Goal: Communication & Community: Ask a question

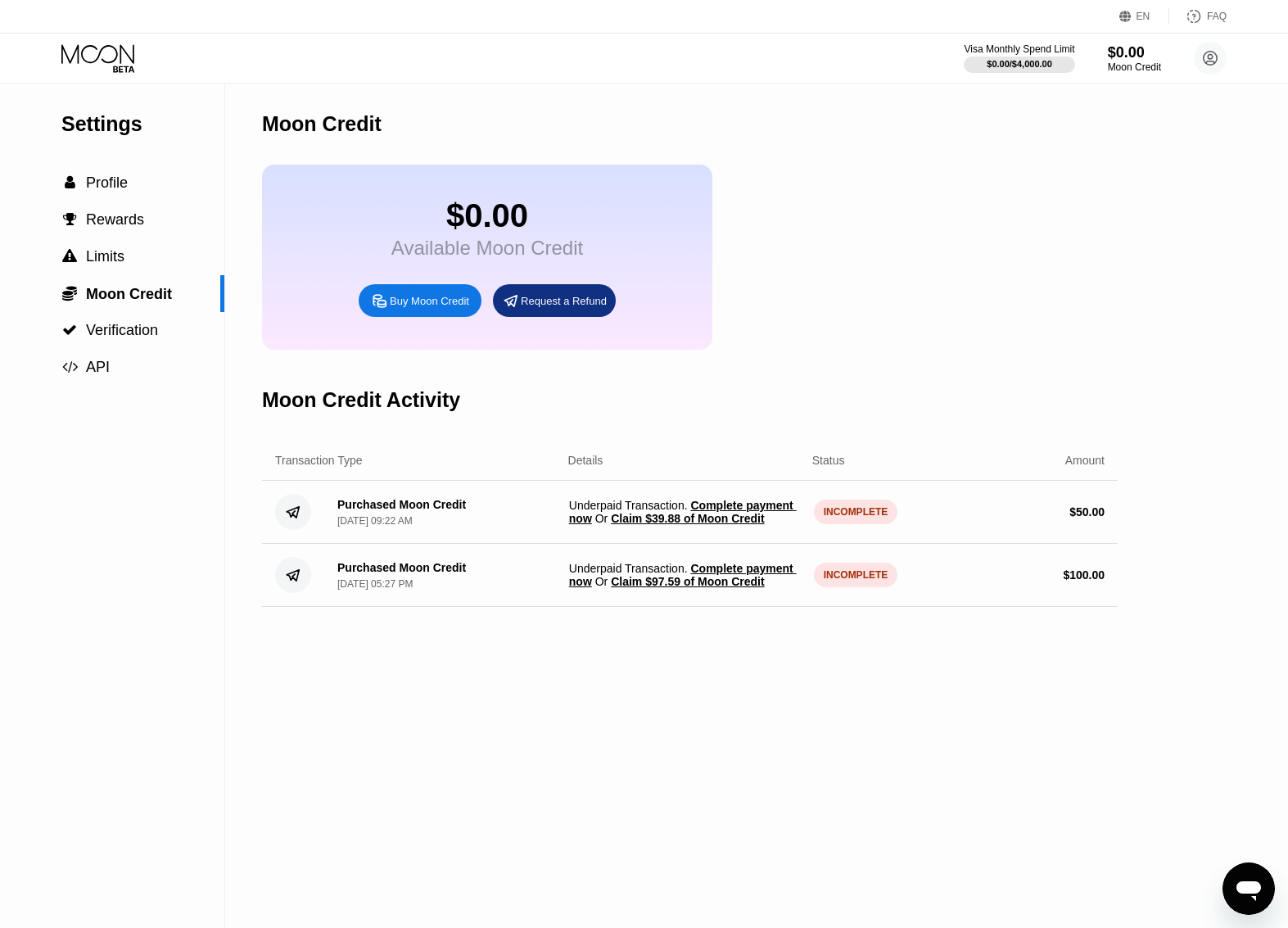
click at [842, 189] on div "$0.00 Available Moon Credit Buy Moon Credit Request a Refund" at bounding box center [689, 257] width 856 height 185
click at [1037, 66] on div "$0.00 / $4,000.00" at bounding box center [1019, 63] width 66 height 9
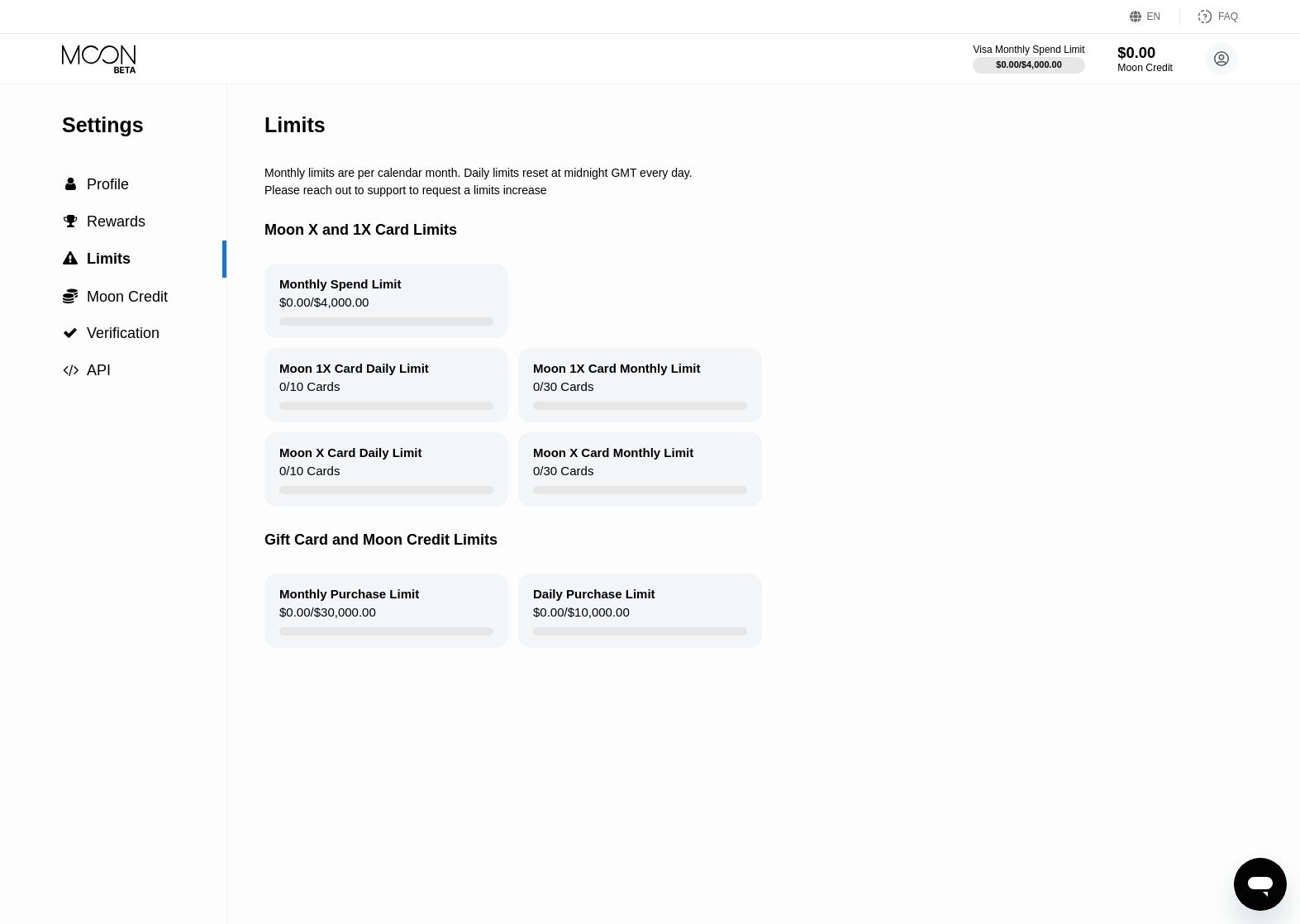
click at [1138, 65] on div "Moon Credit" at bounding box center [1145, 68] width 55 height 11
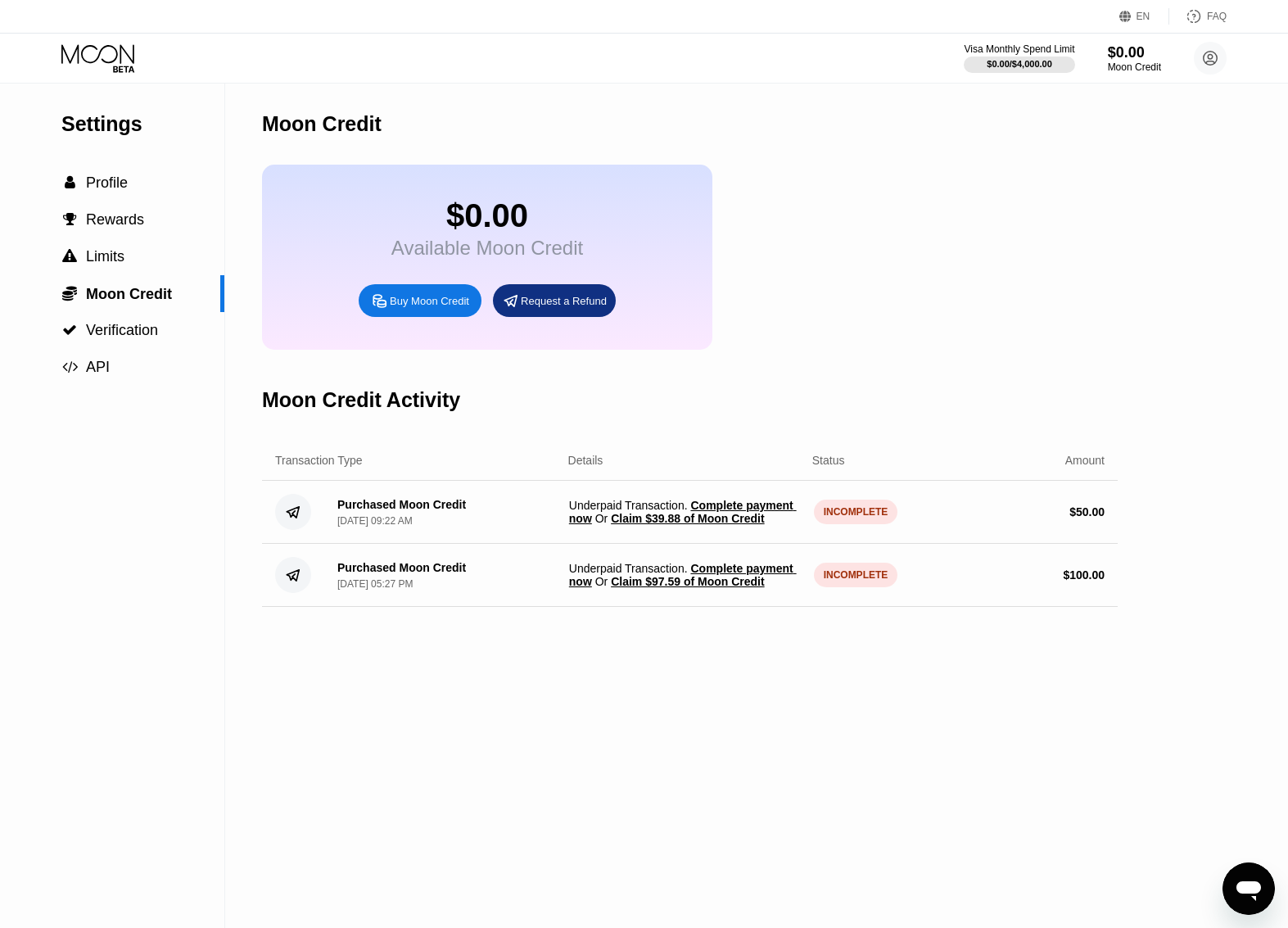
click at [738, 519] on span "Complete payment now" at bounding box center [683, 513] width 228 height 26
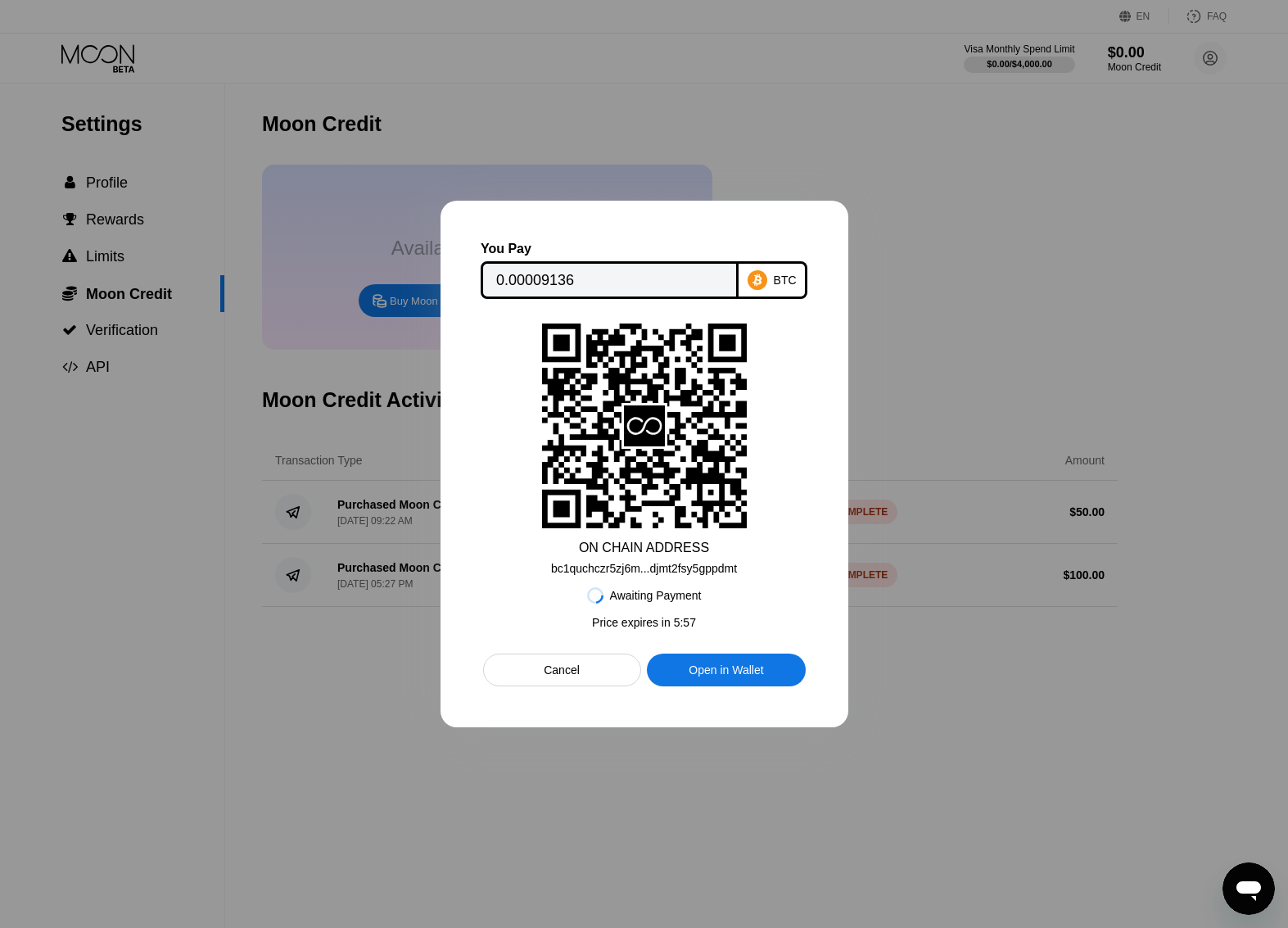
click at [549, 674] on div "Cancel" at bounding box center [562, 671] width 36 height 15
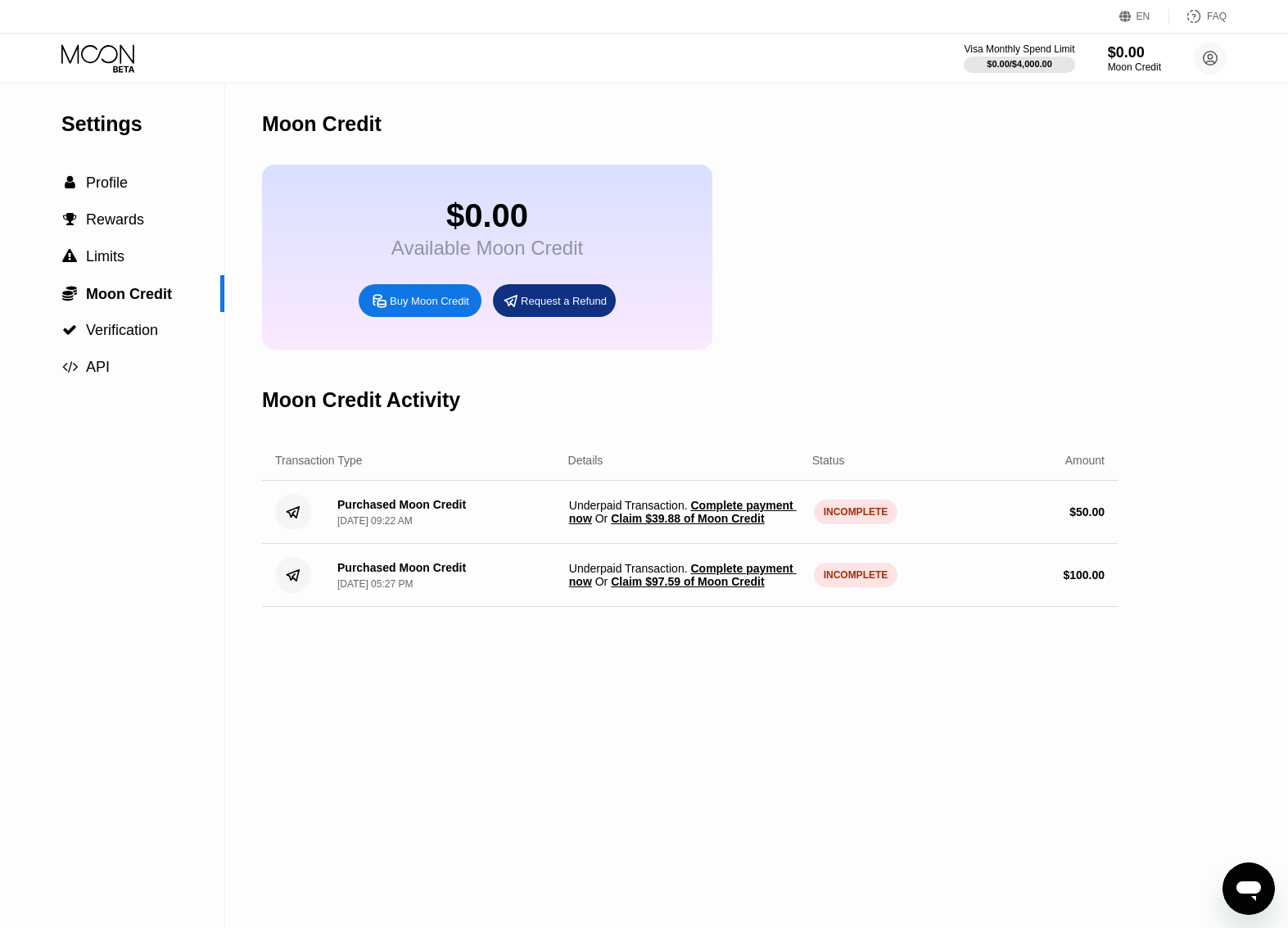
click at [433, 511] on div "Purchased Moon Credit" at bounding box center [402, 505] width 129 height 13
click at [487, 671] on div "Moon Credit $0.00 Available Moon Credit Buy Moon Credit Request a Refund Moon C…" at bounding box center [689, 505] width 856 height 845
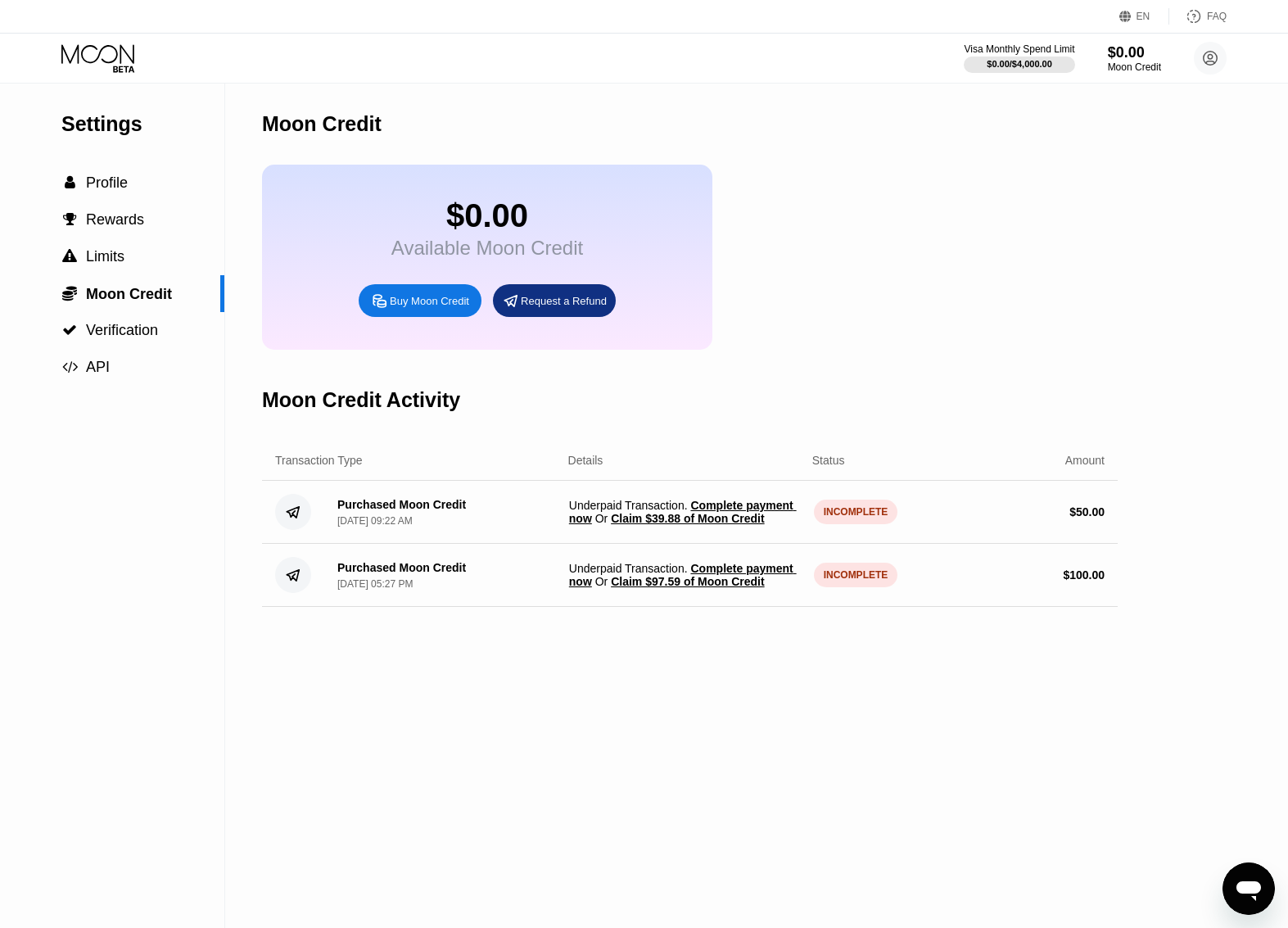
click at [487, 671] on div "Moon Credit $0.00 Available Moon Credit Buy Moon Credit Request a Refund Moon C…" at bounding box center [689, 505] width 856 height 845
click at [297, 517] on icon at bounding box center [292, 512] width 12 height 10
click at [437, 574] on div "Purchased Moon Credit" at bounding box center [402, 568] width 129 height 13
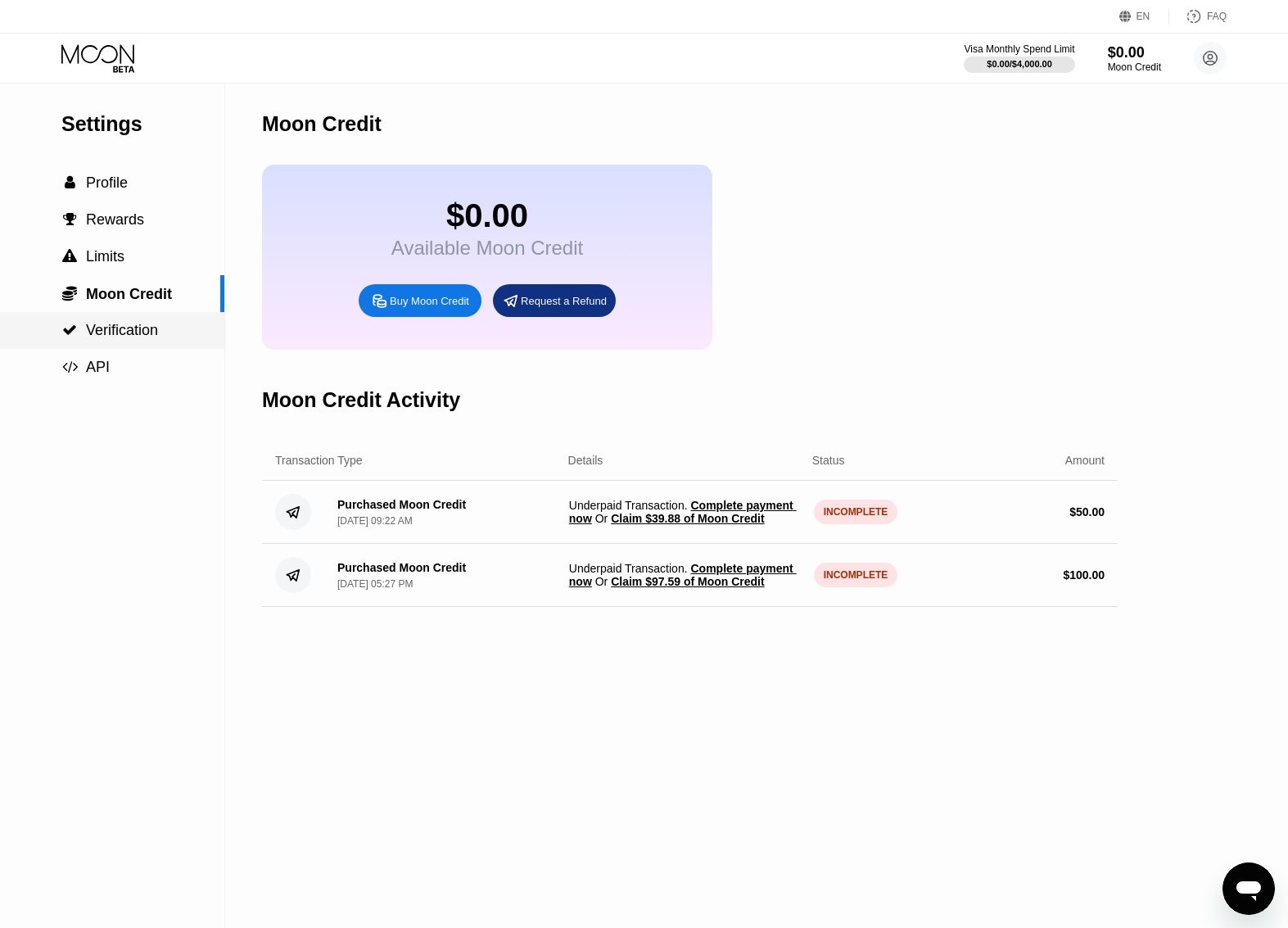
click at [147, 333] on span "Verification" at bounding box center [122, 329] width 72 height 16
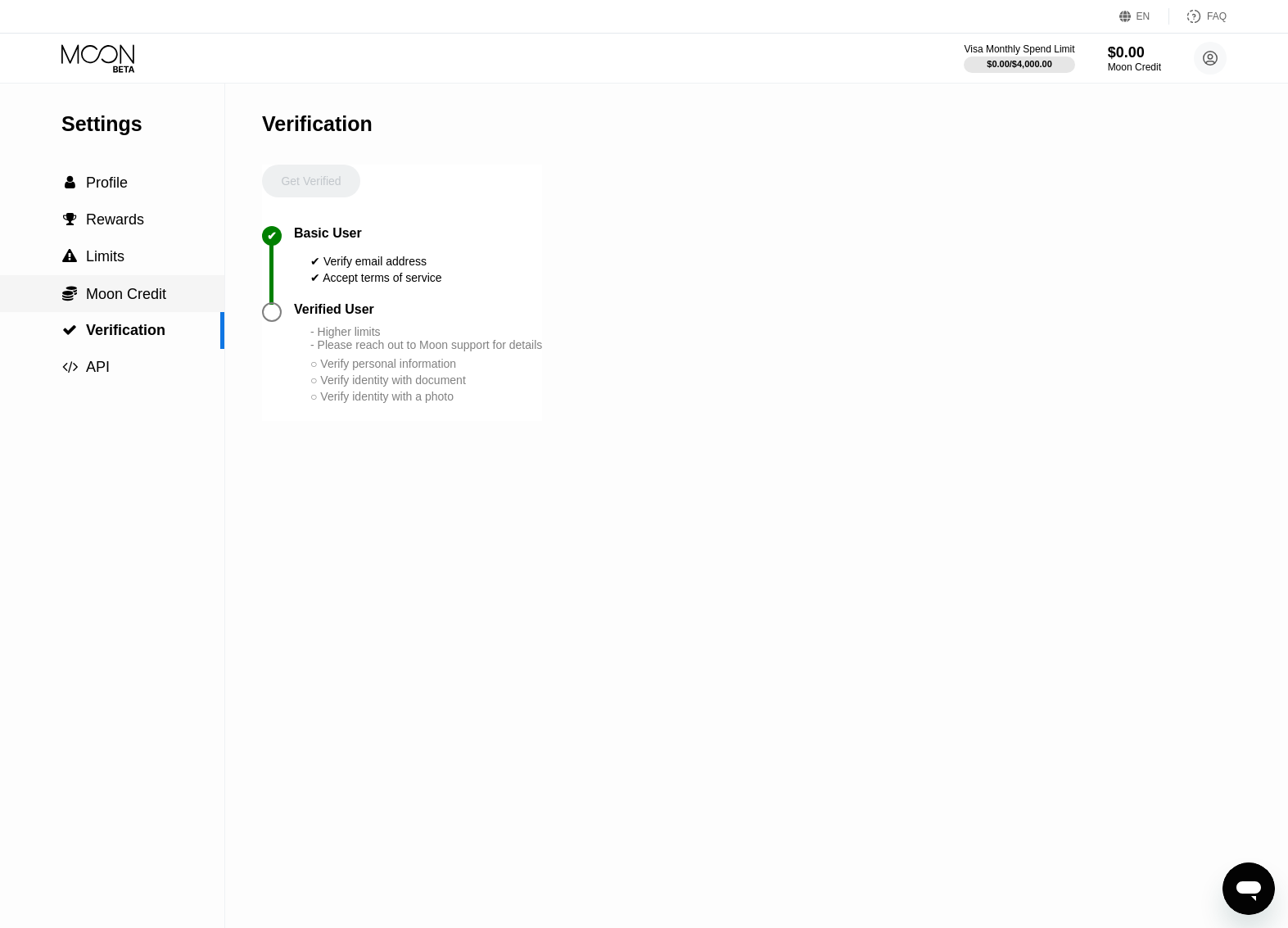
click at [131, 303] on span "Moon Credit" at bounding box center [126, 293] width 80 height 16
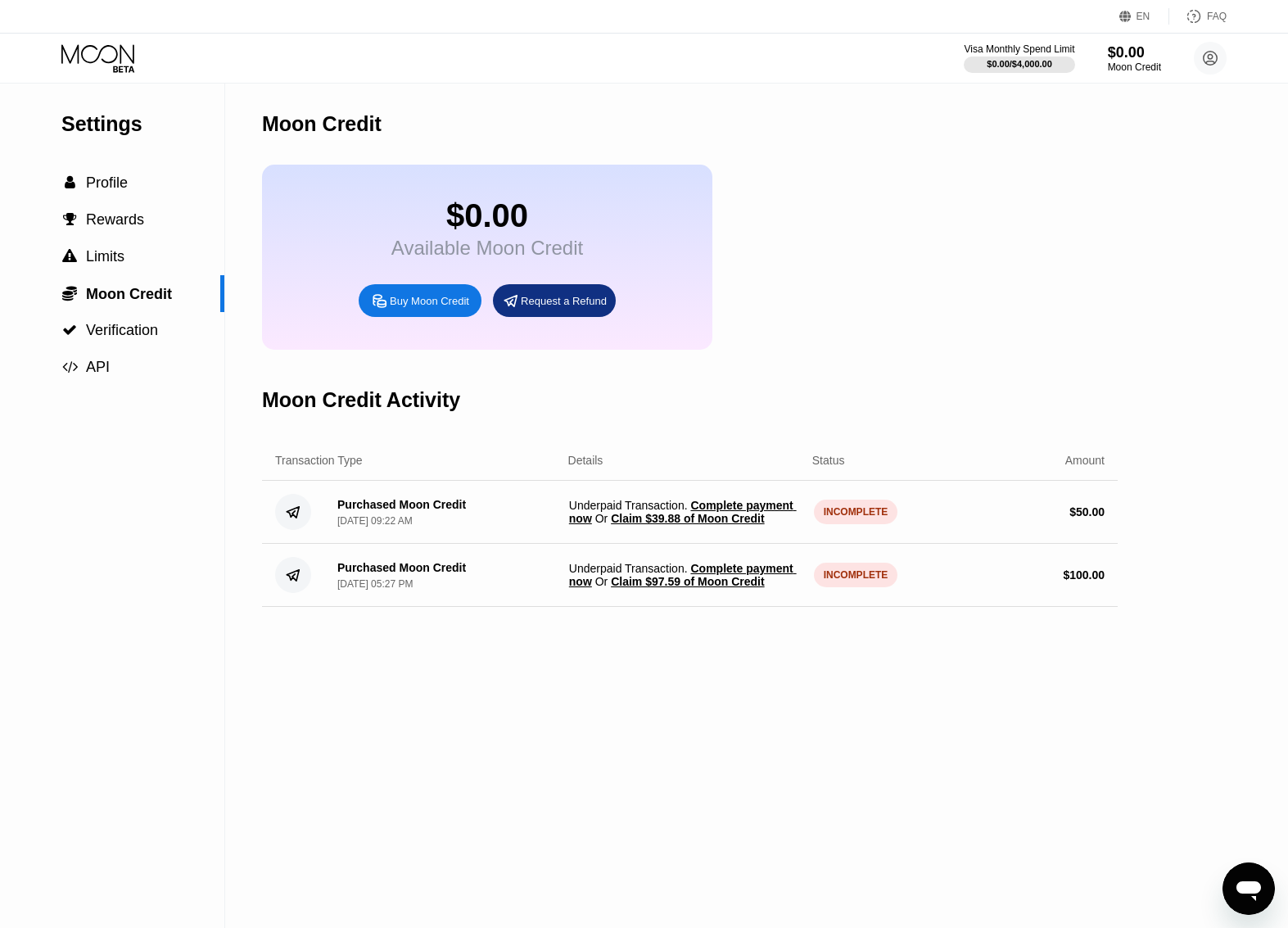
click at [707, 95] on div "Moon Credit" at bounding box center [689, 124] width 856 height 81
click at [1249, 892] on icon "Open messaging window" at bounding box center [1249, 891] width 25 height 20
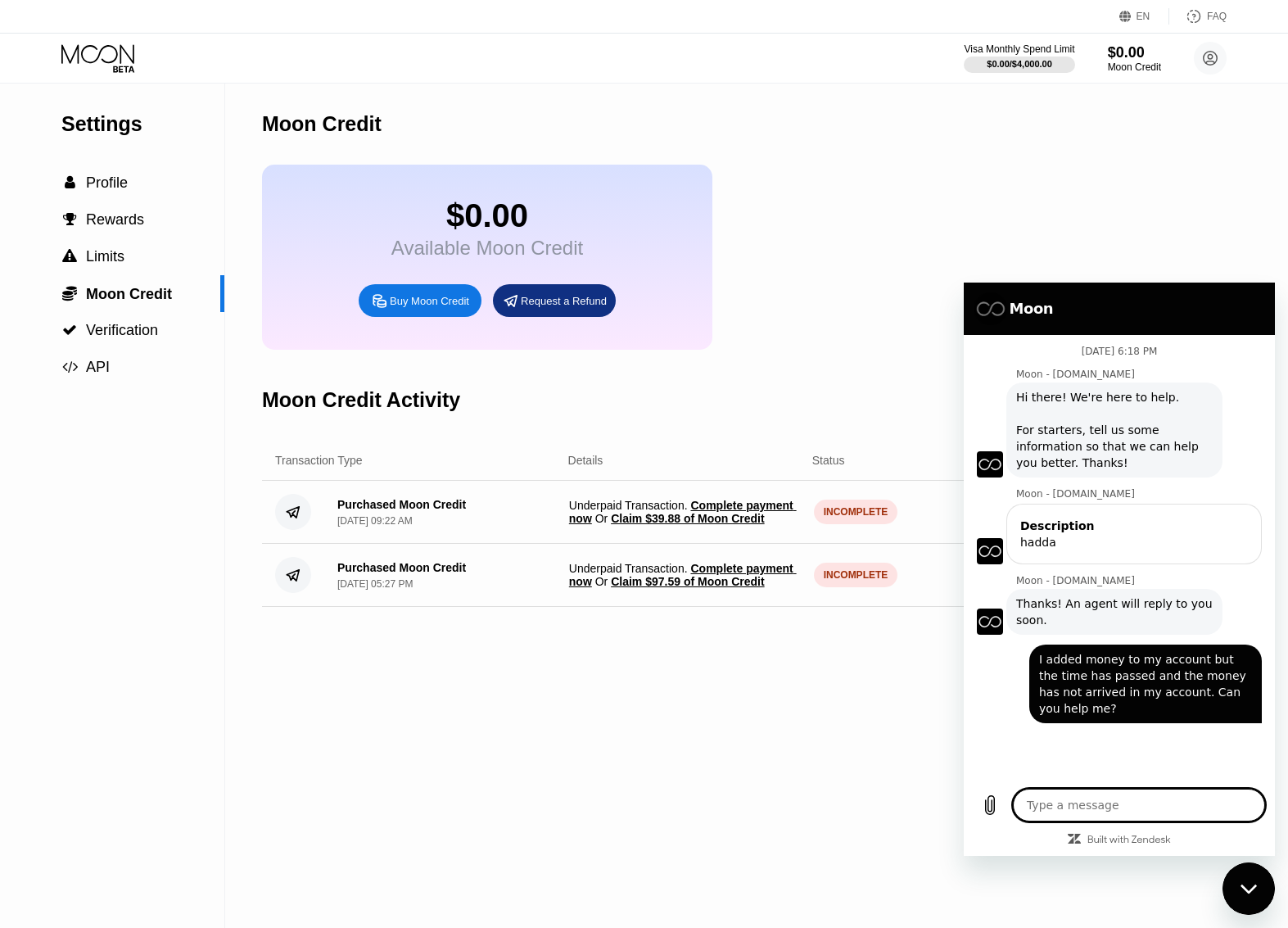
scroll to position [345, 0]
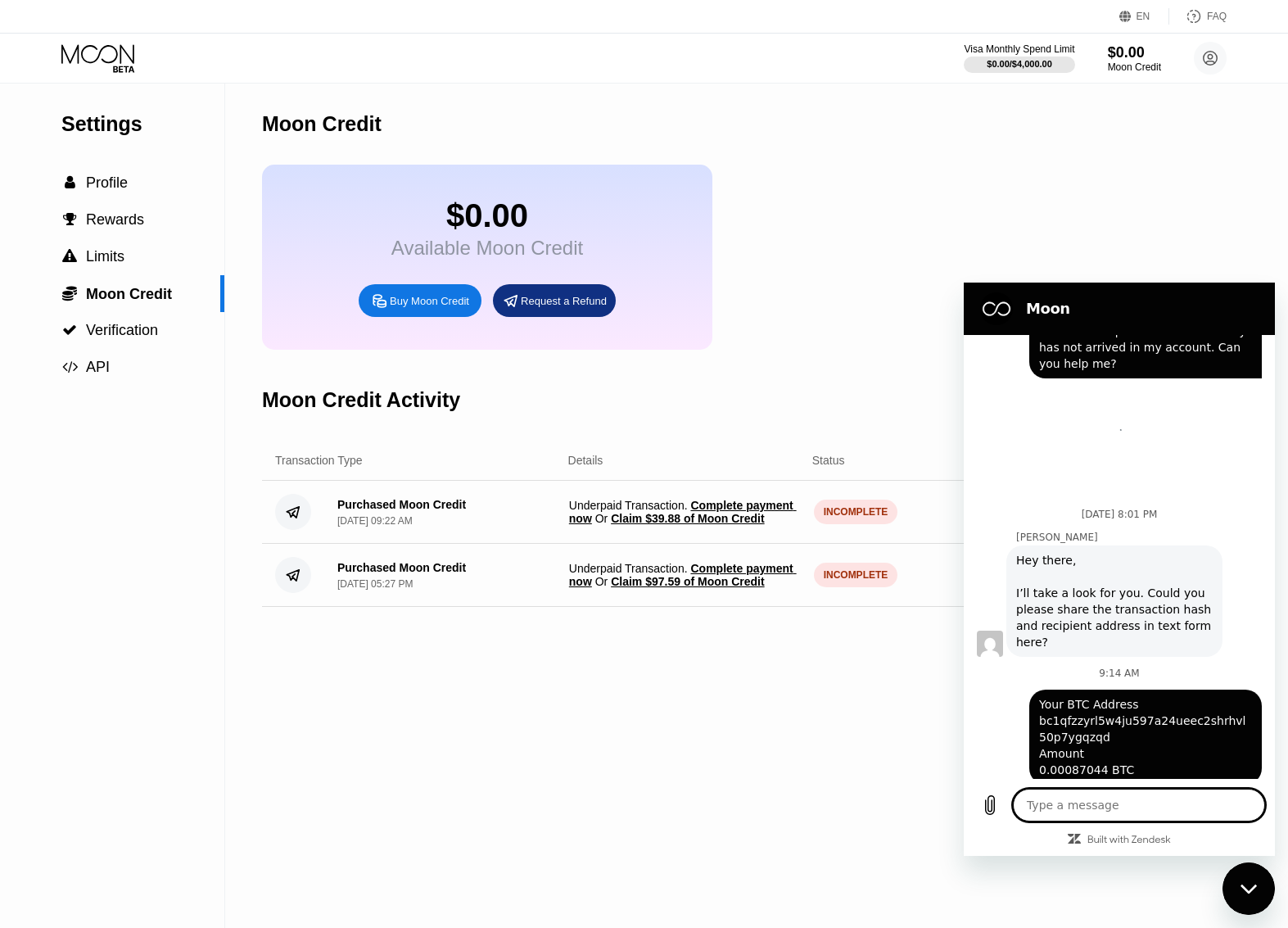
type textarea "x"
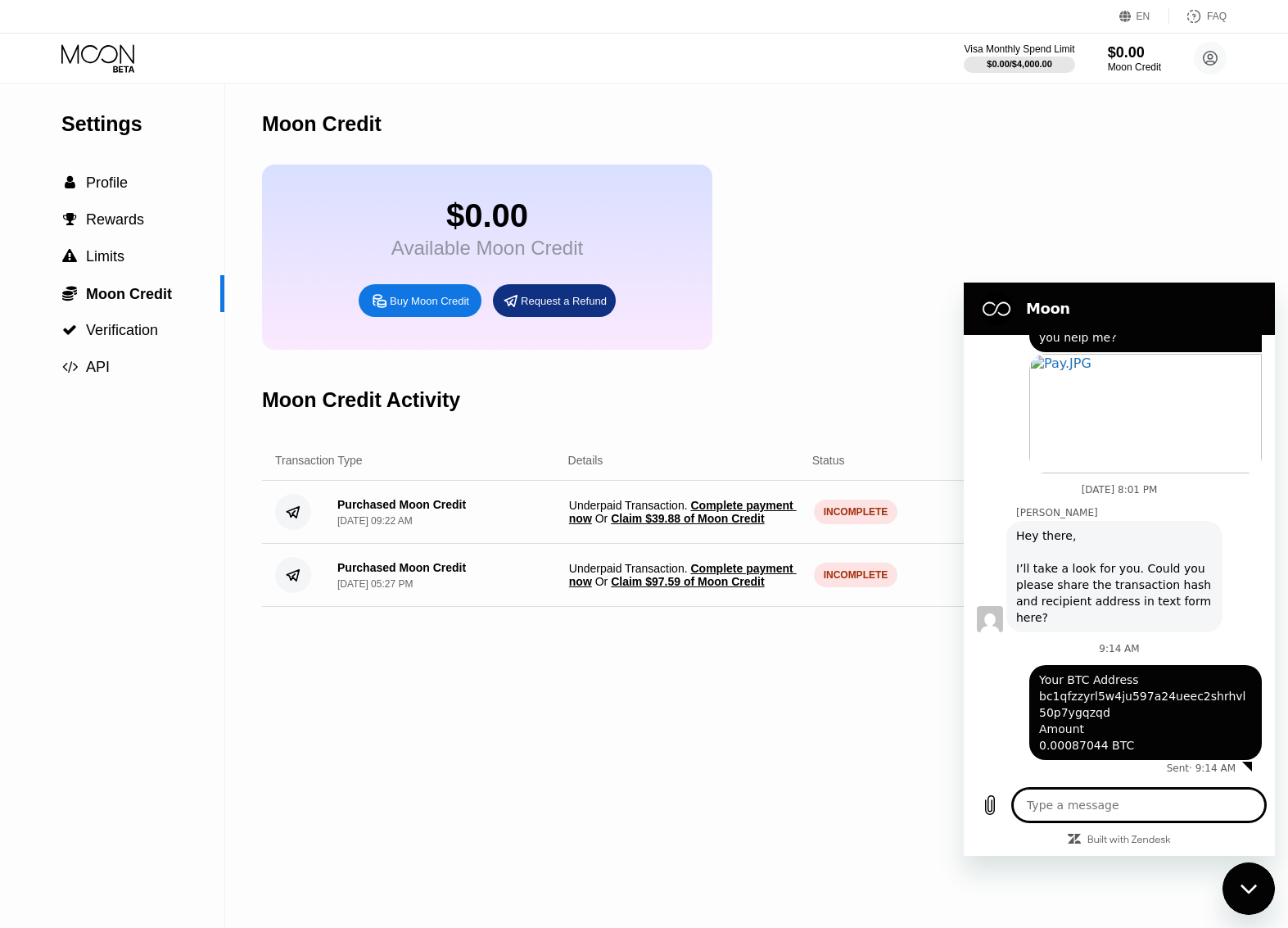
click at [768, 755] on div "Moon Credit $0.00 Available Moon Credit Buy Moon Credit Request a Refund Moon C…" at bounding box center [689, 505] width 856 height 845
click at [1034, 147] on div "Moon Credit" at bounding box center [689, 124] width 856 height 81
click at [431, 308] on div "Buy Moon Credit" at bounding box center [429, 301] width 79 height 14
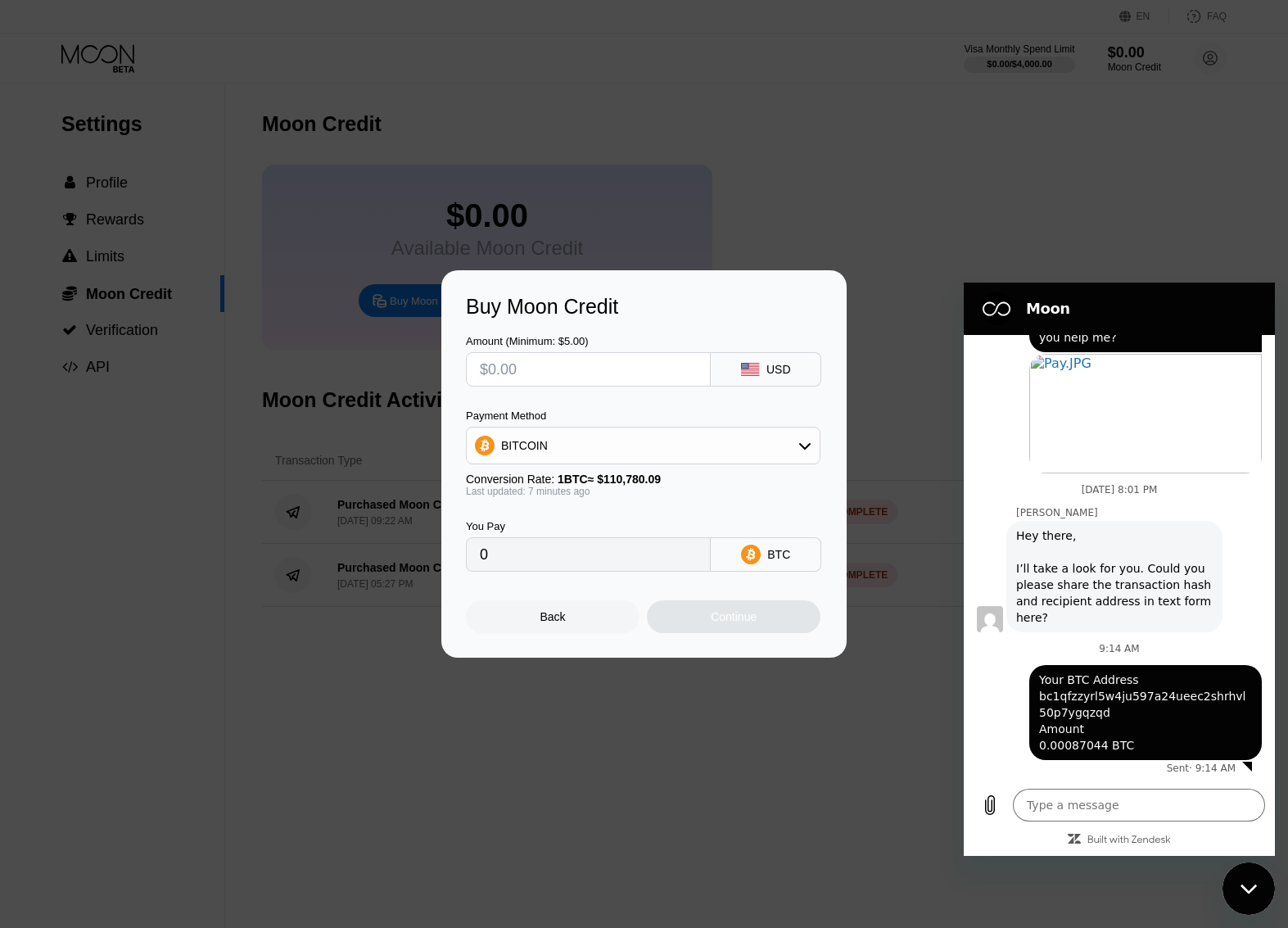
click at [762, 746] on div at bounding box center [650, 464] width 1300 height 928
click at [586, 366] on input "text" at bounding box center [589, 369] width 218 height 33
type input "$520"
type input "0.00469667"
type input "$52"
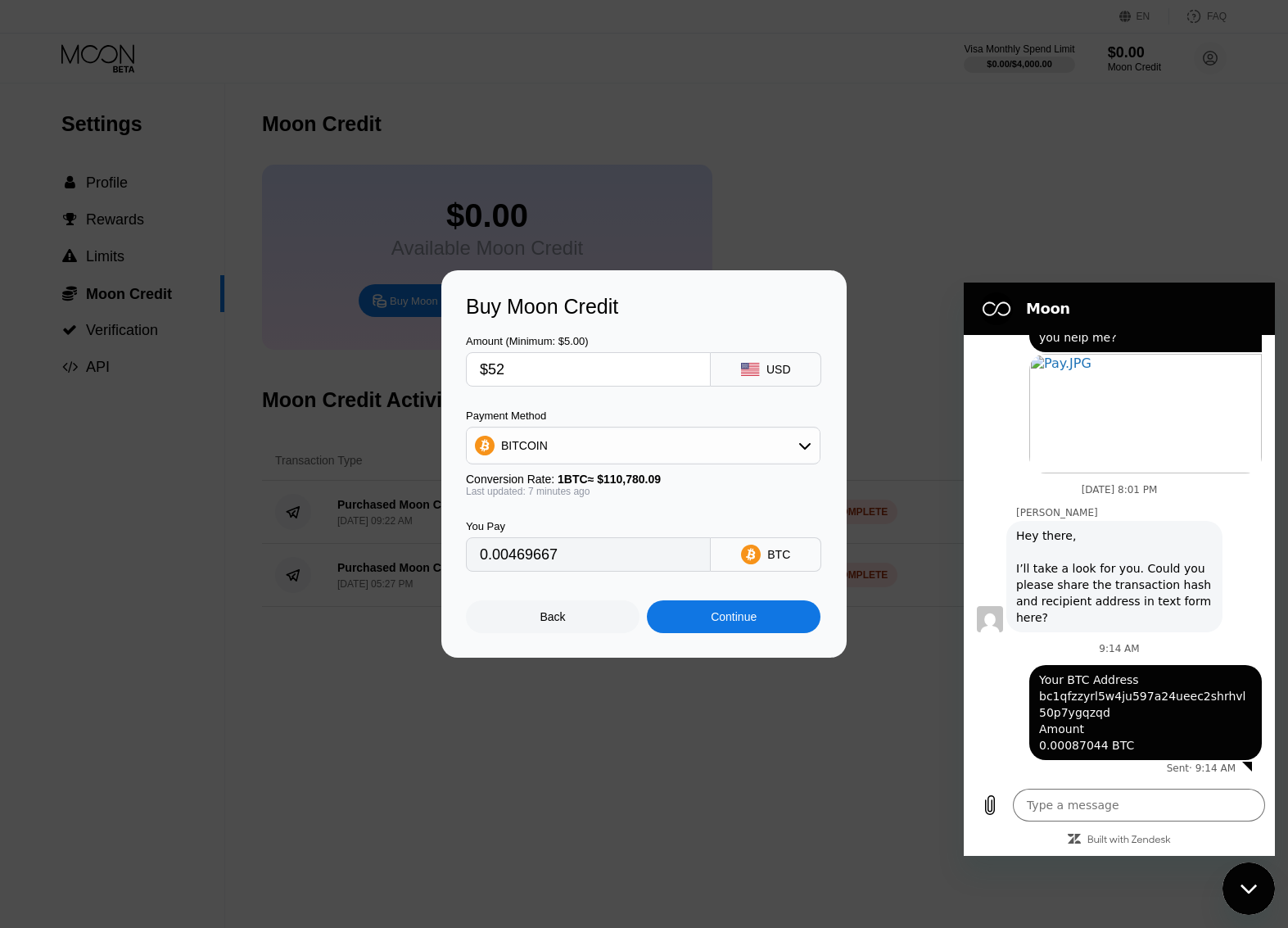
type input "0.00046967"
type input "$5"
type input "0.00004517"
type input "$50"
type input "0.00045161"
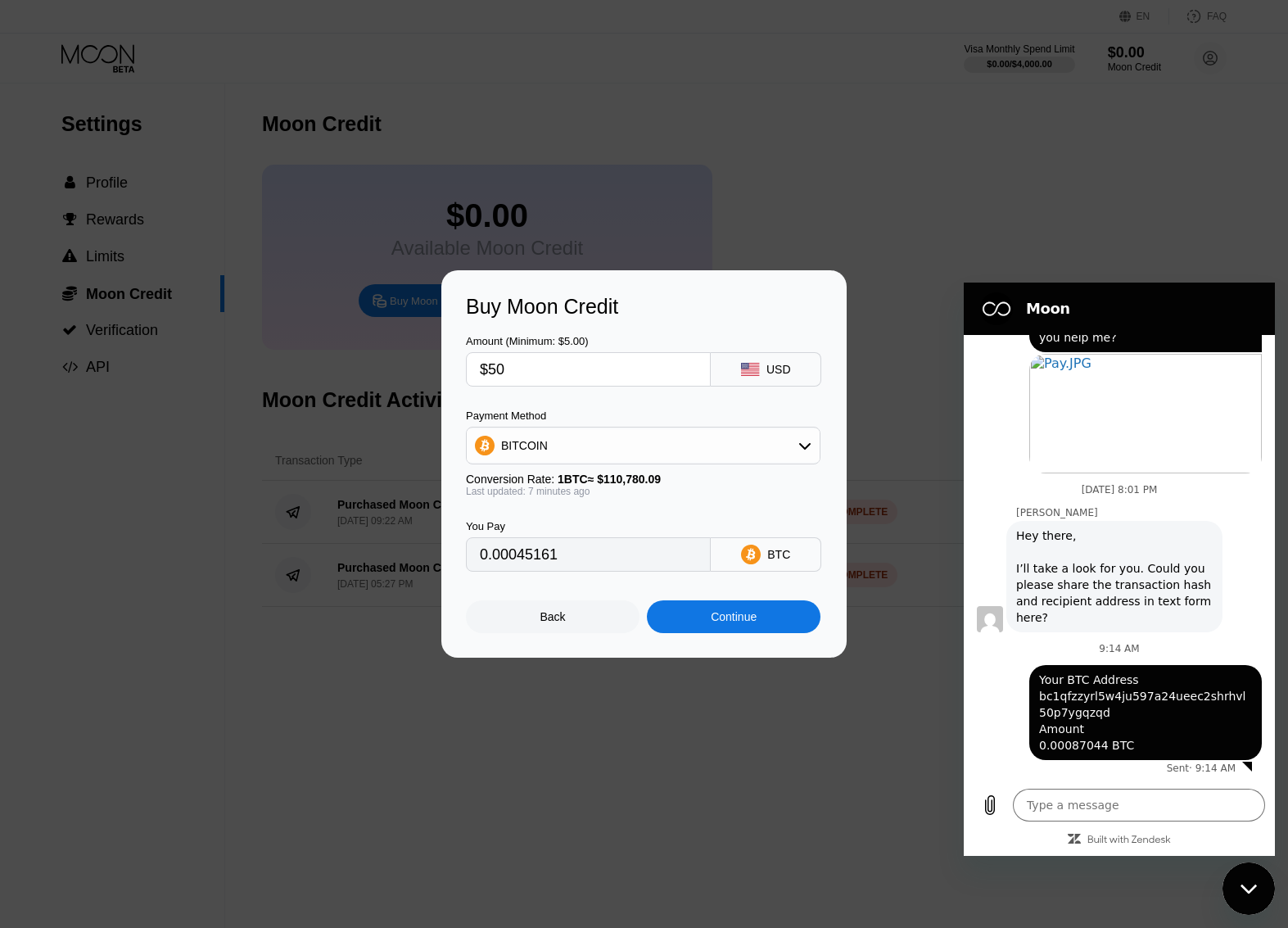
type input "$50"
click at [750, 623] on div "Continue" at bounding box center [734, 617] width 46 height 13
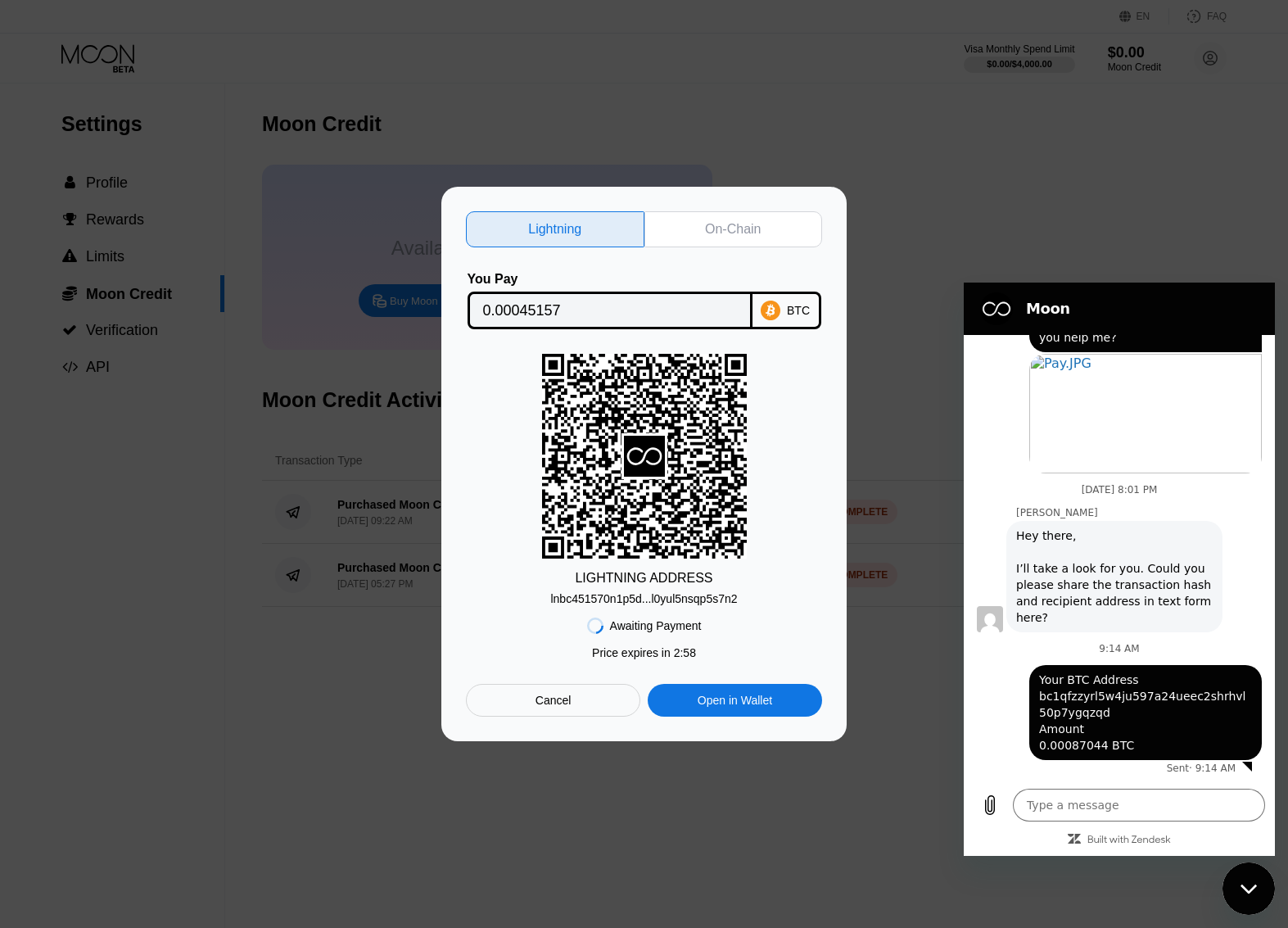
click at [753, 229] on div "On-Chain" at bounding box center [733, 229] width 56 height 16
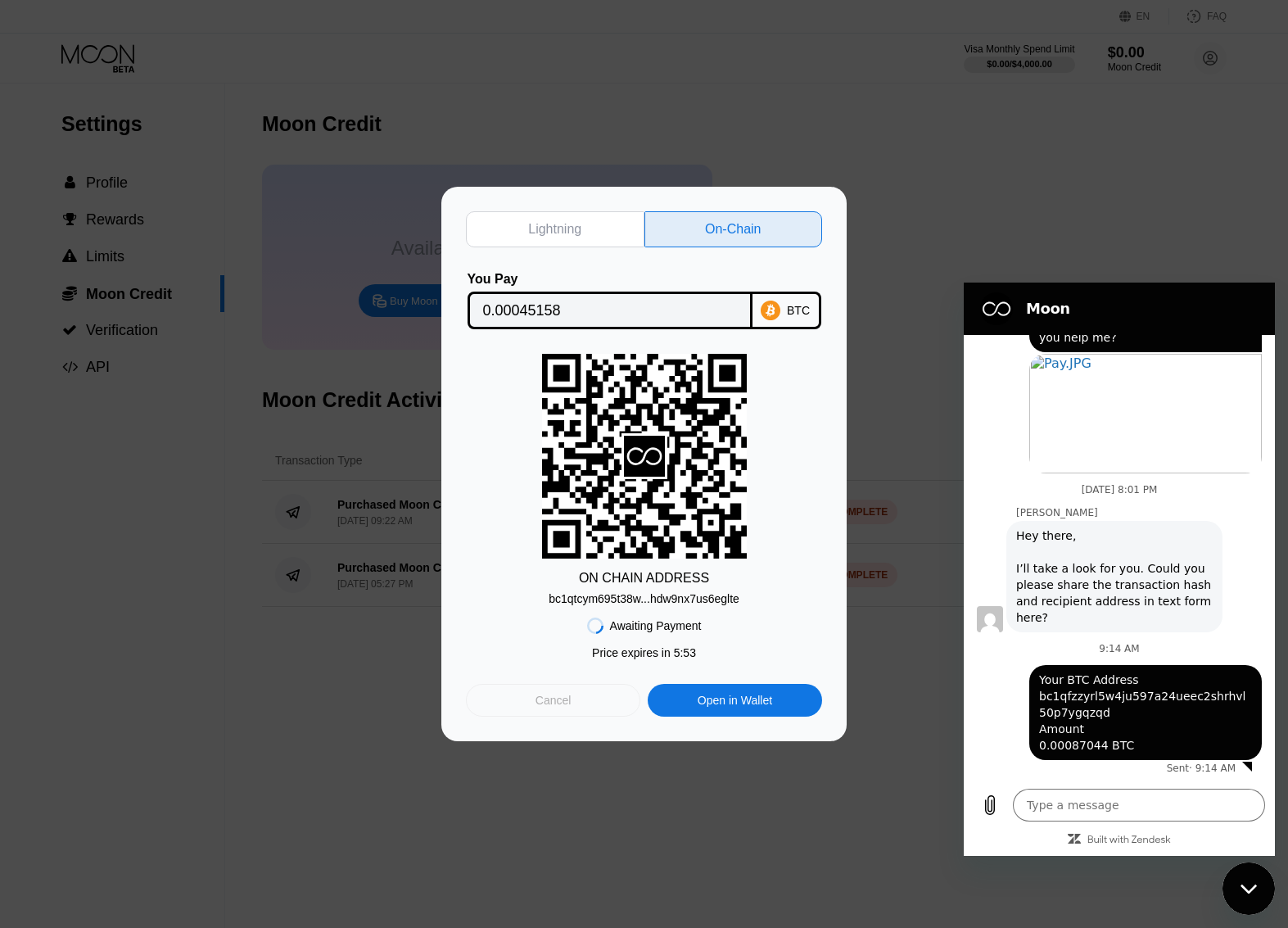
click at [564, 708] on div "Cancel" at bounding box center [553, 701] width 36 height 15
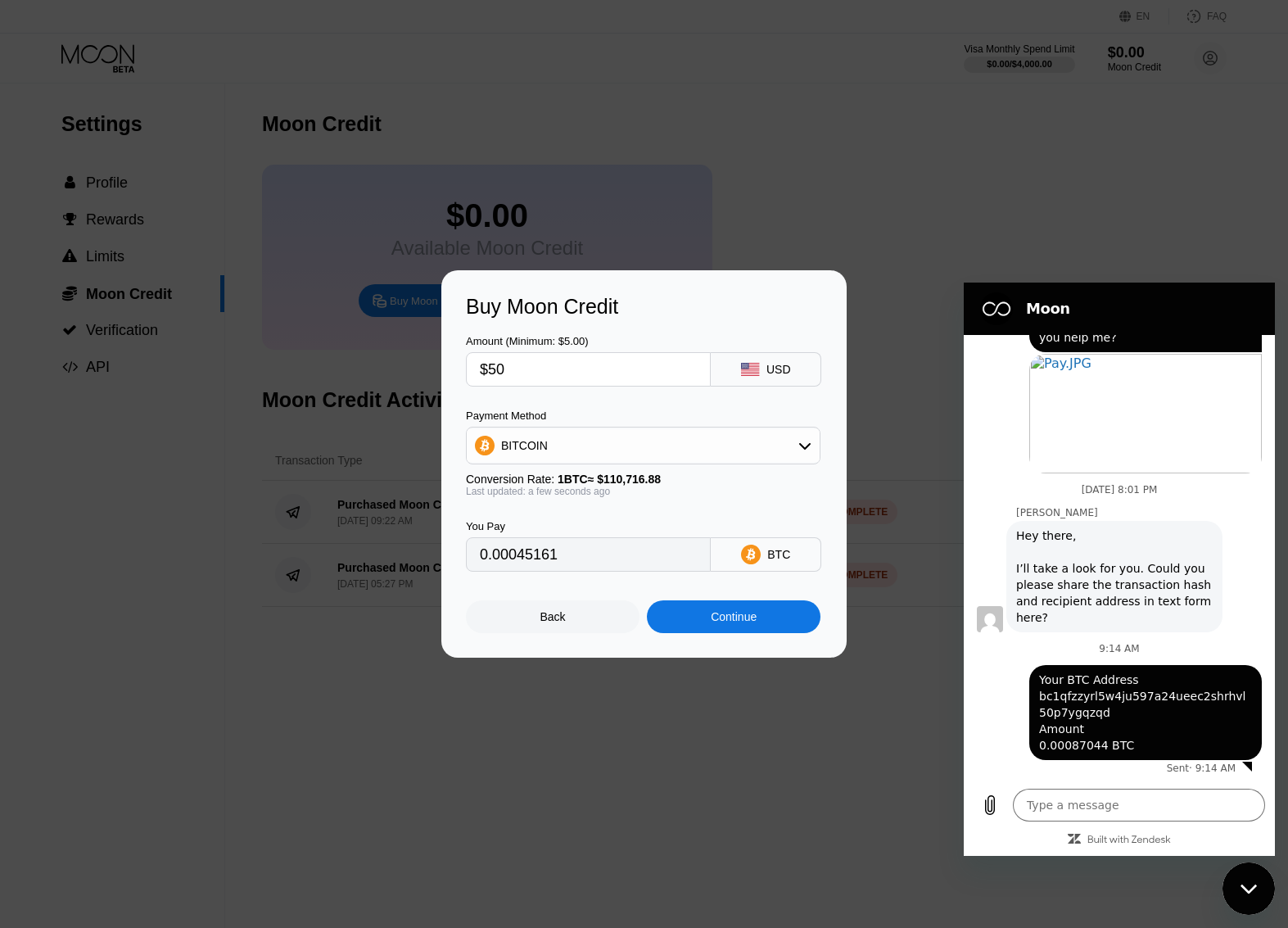
click at [546, 631] on div "Back" at bounding box center [553, 617] width 174 height 33
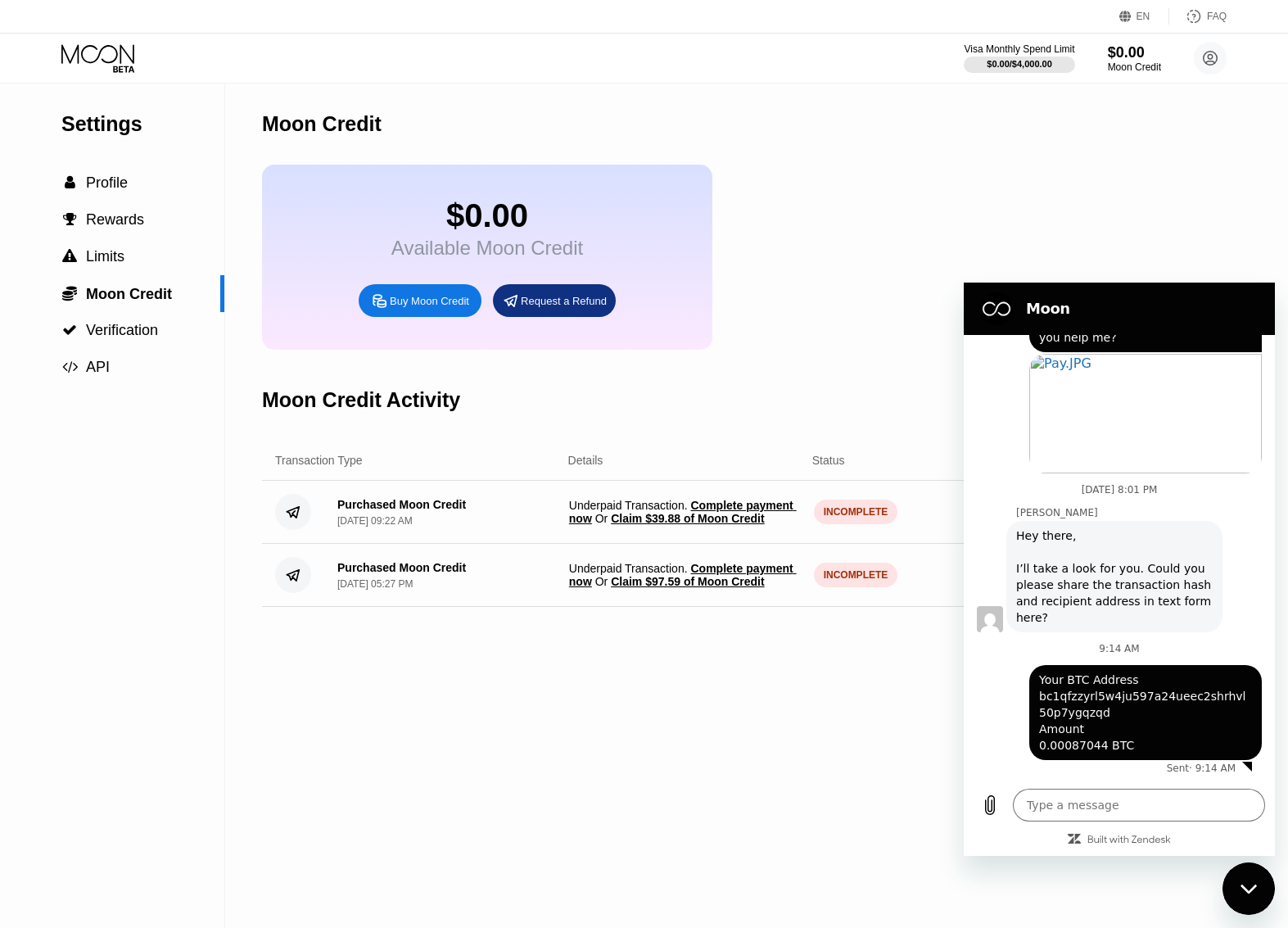
click at [688, 768] on div "Moon Credit $0.00 Available Moon Credit Buy Moon Credit Request a Refund Moon C…" at bounding box center [689, 505] width 856 height 845
click at [964, 189] on div "$0.00 Available Moon Credit Buy Moon Credit Request a Refund" at bounding box center [689, 257] width 856 height 185
click at [563, 716] on div "Moon Credit $0.00 Available Moon Credit Buy Moon Credit Request a Refund Moon C…" at bounding box center [689, 505] width 856 height 845
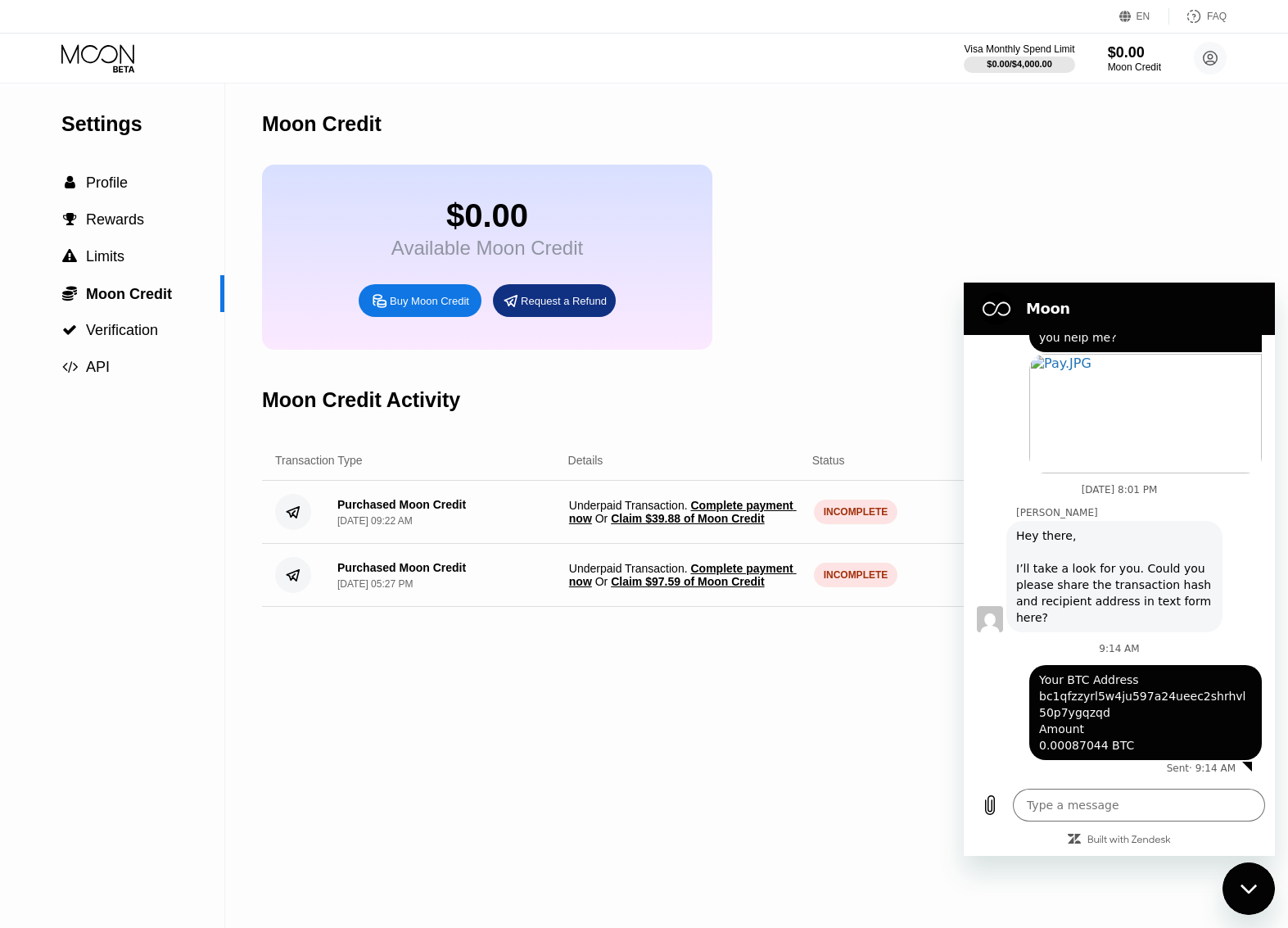
click at [552, 693] on div "Moon Credit $0.00 Available Moon Credit Buy Moon Credit Request a Refund Moon C…" at bounding box center [689, 505] width 856 height 845
click at [1257, 889] on icon "Close messaging window" at bounding box center [1249, 889] width 17 height 10
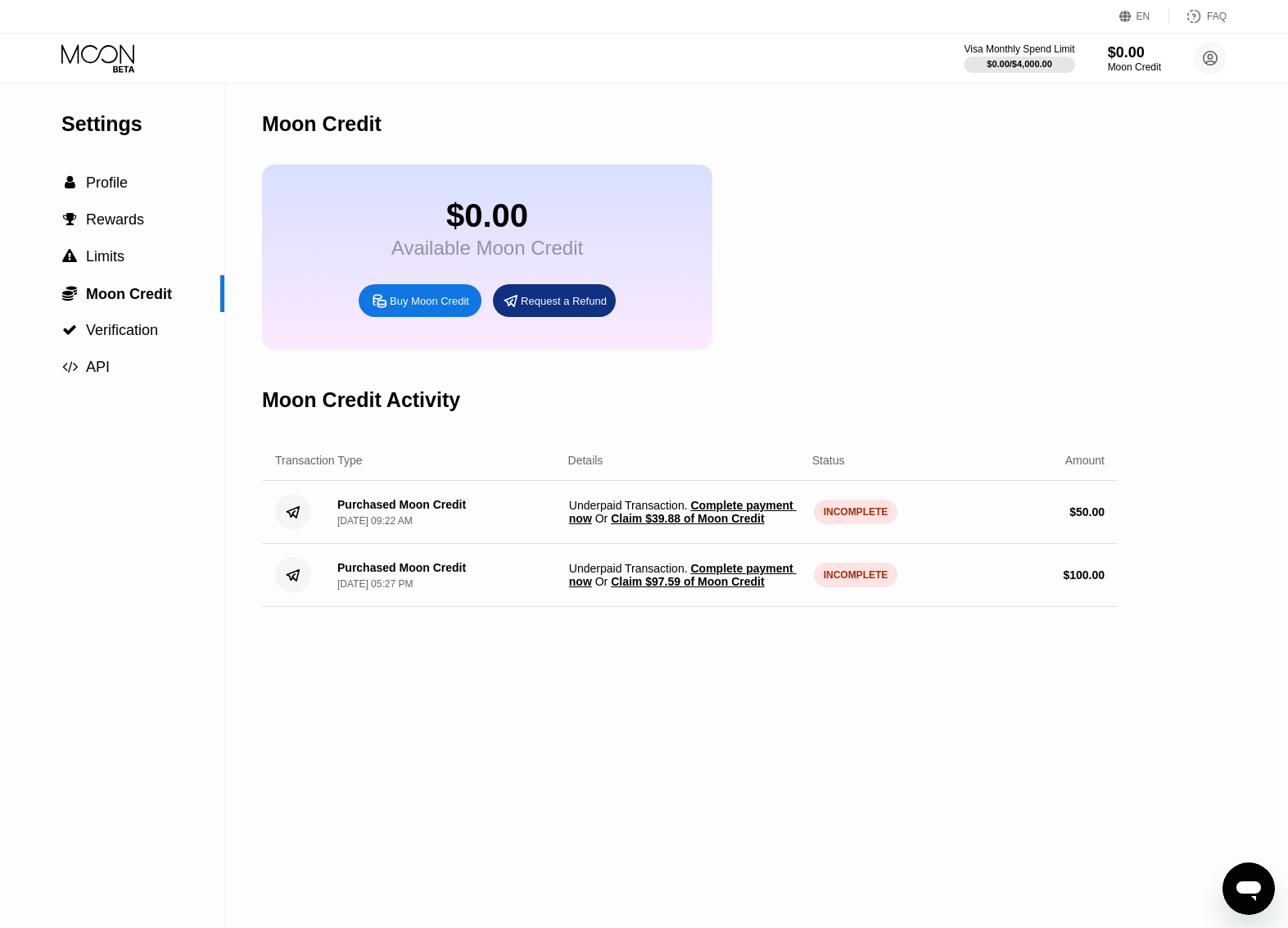
click at [622, 715] on div "Moon Credit $0.00 Available Moon Credit Buy Moon Credit Request a Refund Moon C…" at bounding box center [689, 505] width 856 height 845
click at [1247, 891] on icon "Open messaging window" at bounding box center [1249, 891] width 25 height 20
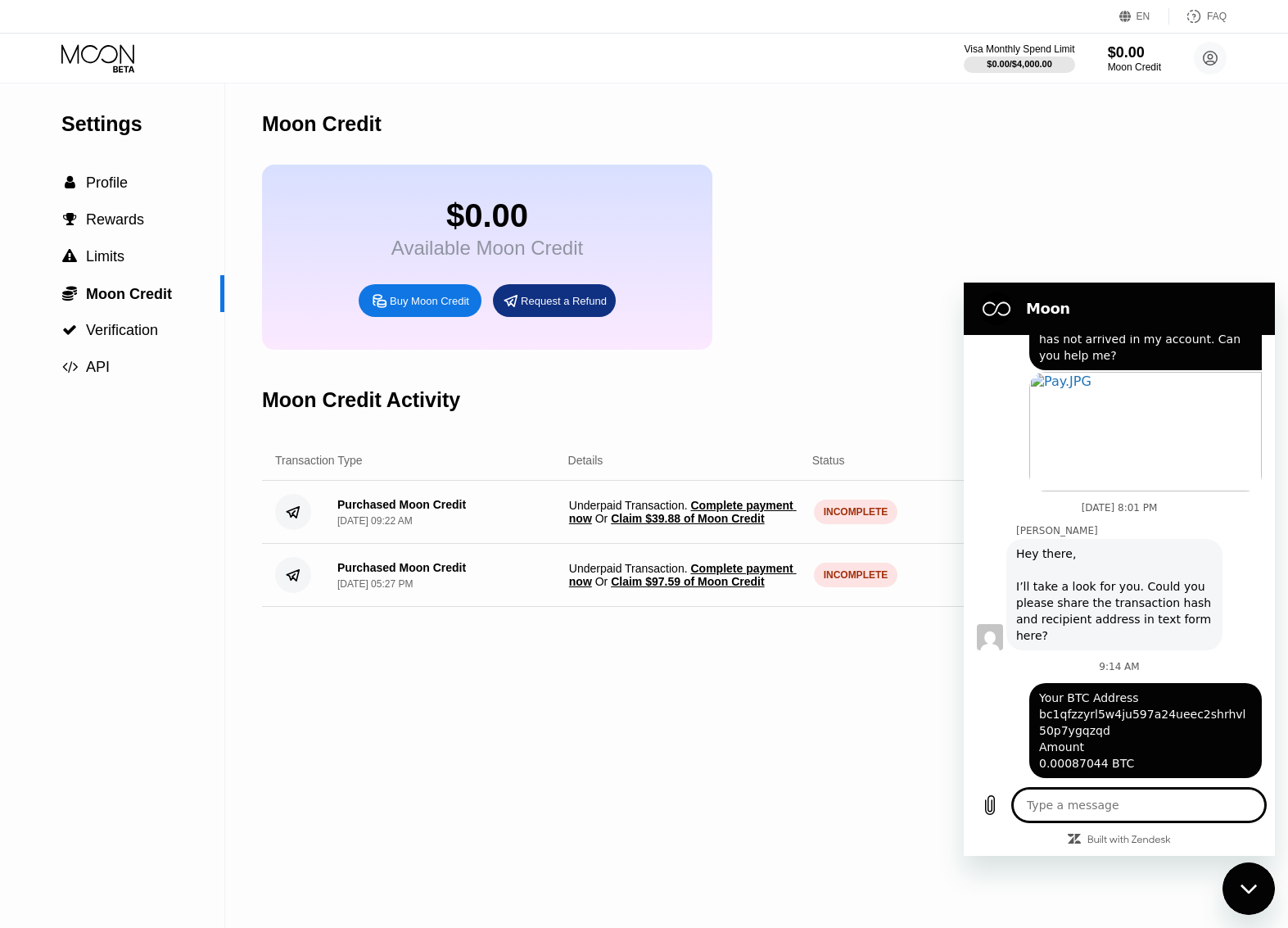
scroll to position [371, 0]
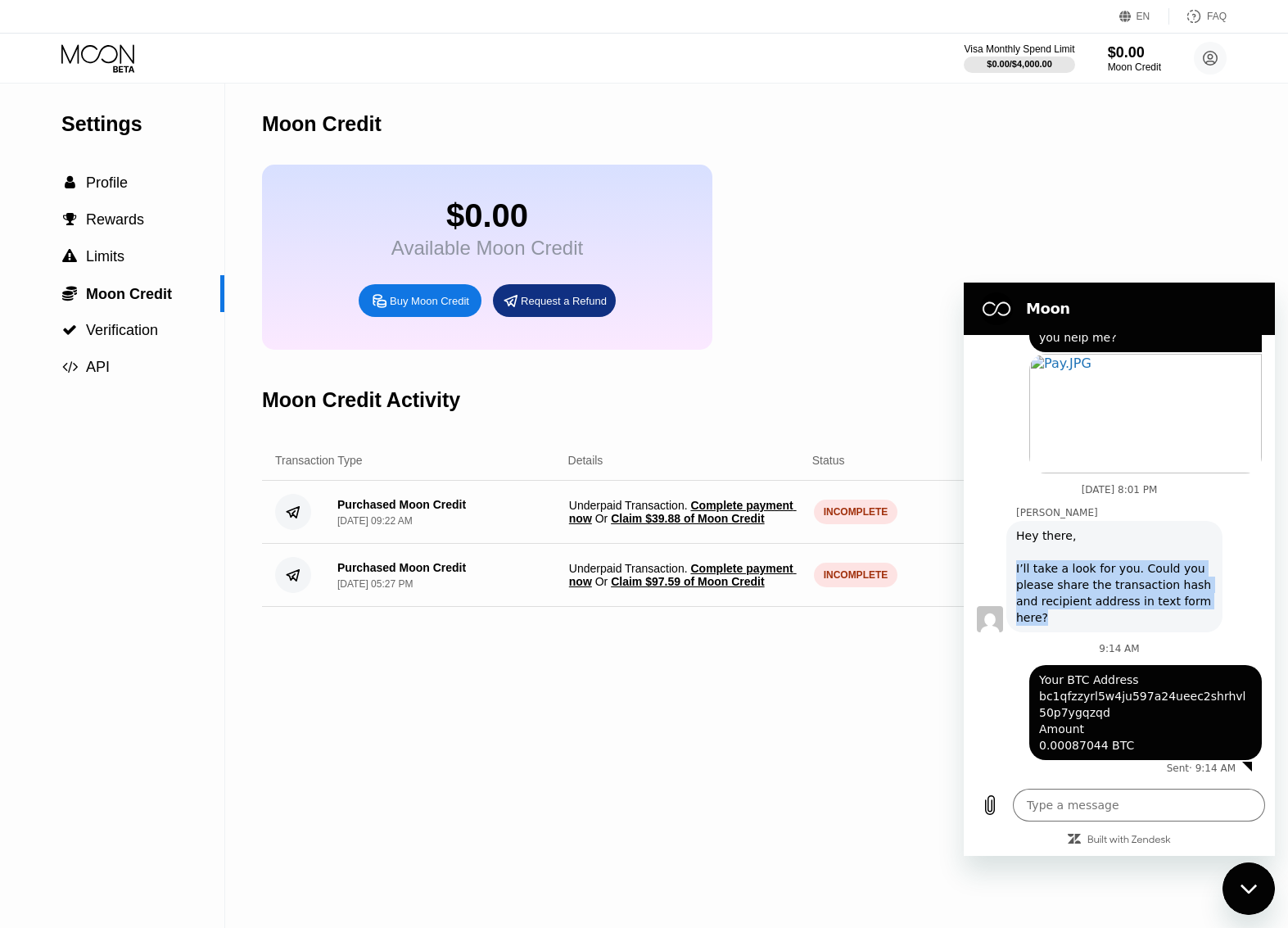
drag, startPoint x: 1051, startPoint y: 621, endPoint x: 1001, endPoint y: 567, distance: 73.6
click at [1001, 567] on div "Olivia says: Hey there, I’ll take a look for you. Could you please share the tr…" at bounding box center [1125, 576] width 298 height 114
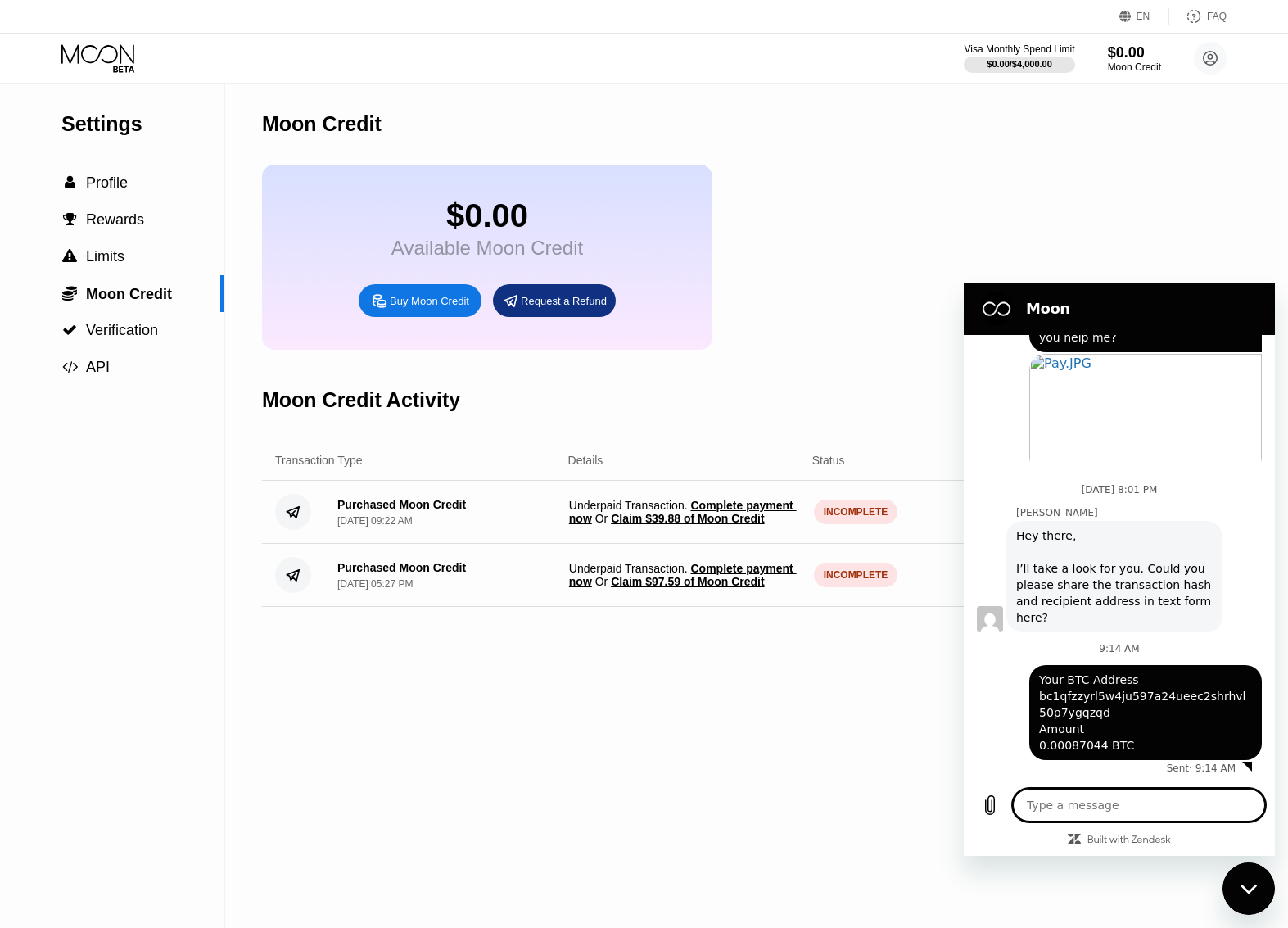
click at [1097, 806] on textarea at bounding box center [1139, 805] width 252 height 33
click at [1123, 805] on textarea at bounding box center [1139, 805] width 252 height 33
type textarea "x"
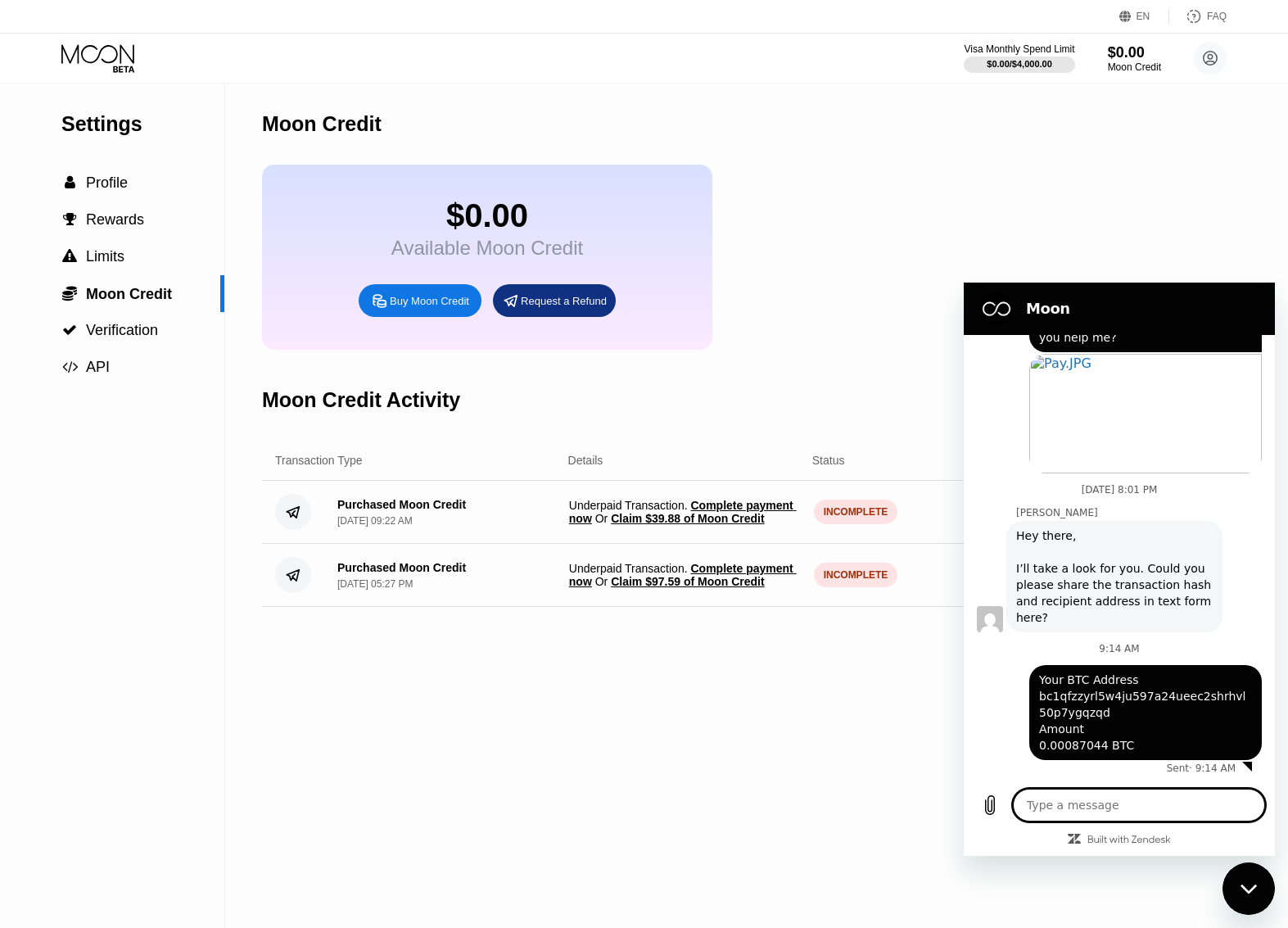
paste textarea "My money hasn't been transferred yet. Can you help me? I'm in a hurry."
type textarea "My money hasn't been transferred yet. Can you help me? I'm in a hurry."
type textarea "x"
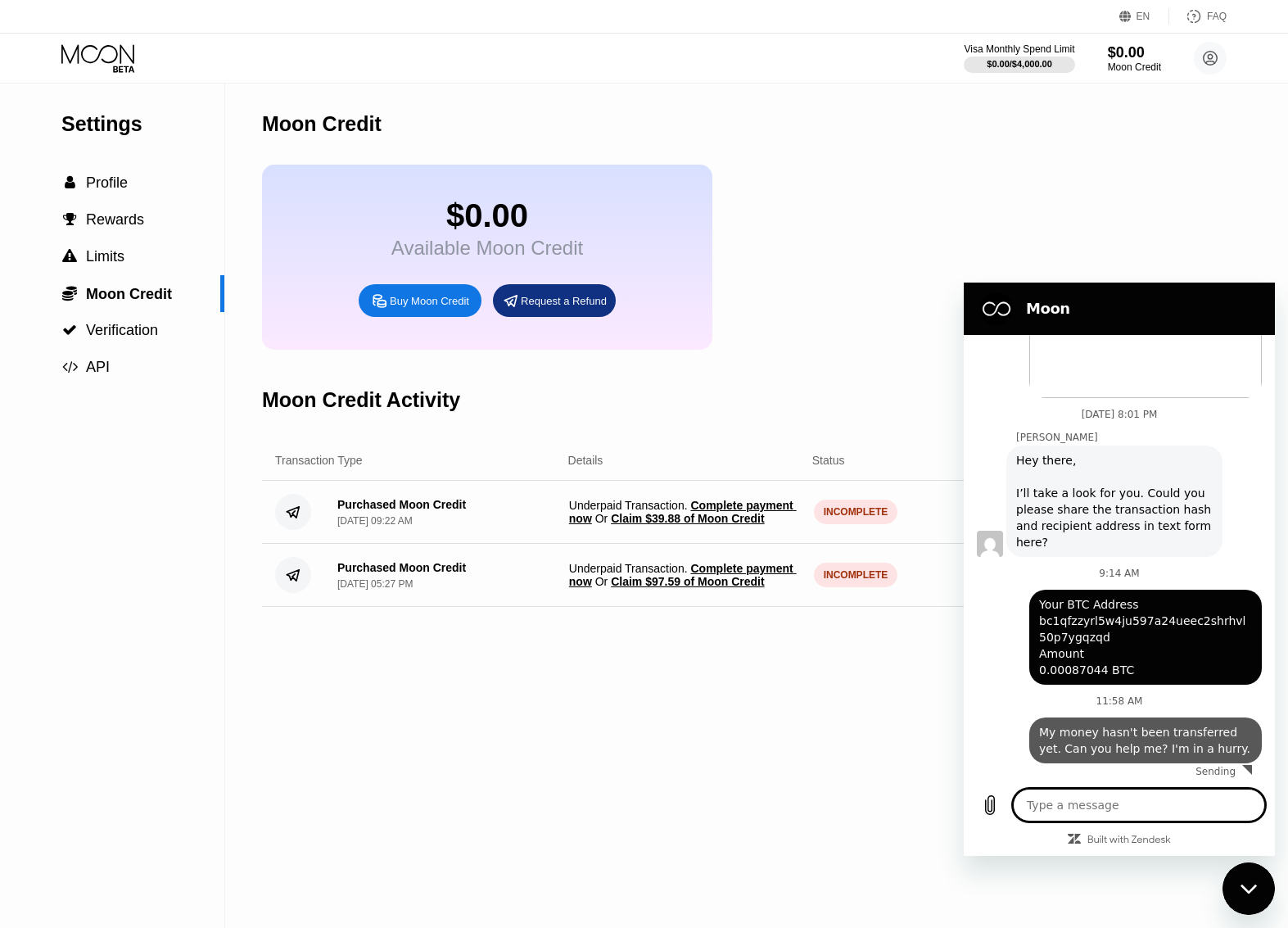
type textarea "x"
